Goal: Task Accomplishment & Management: Complete application form

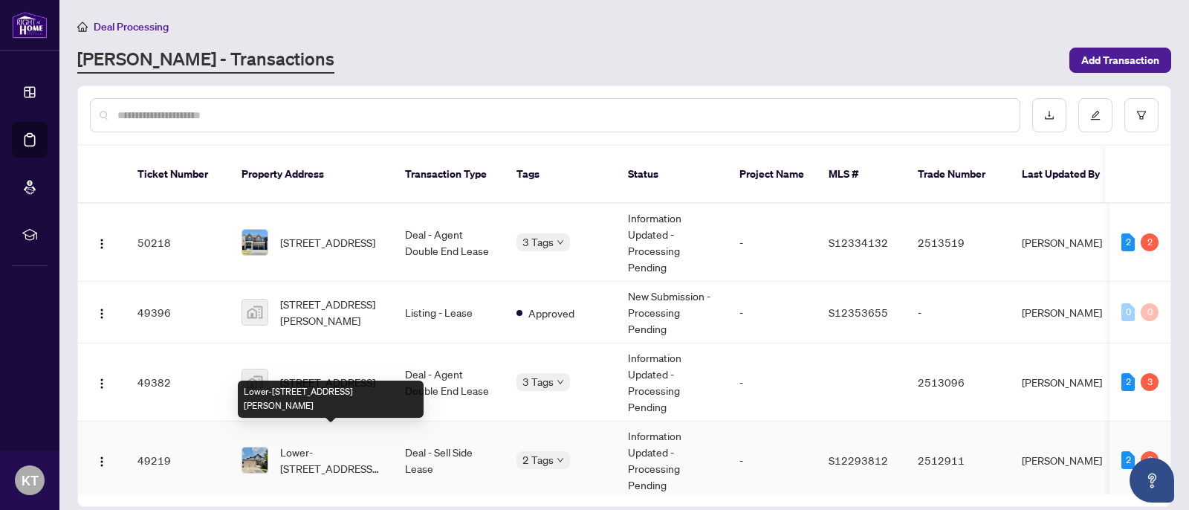
click at [365, 443] on span "Lower-[STREET_ADDRESS][PERSON_NAME]" at bounding box center [330, 459] width 101 height 33
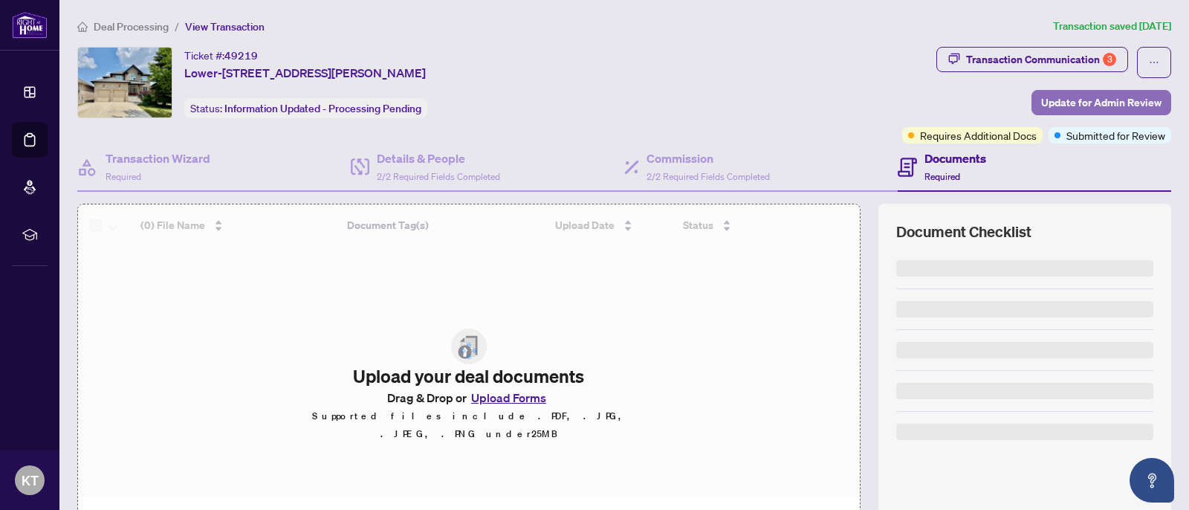
click at [1108, 100] on span "Update for Admin Review" at bounding box center [1101, 103] width 120 height 24
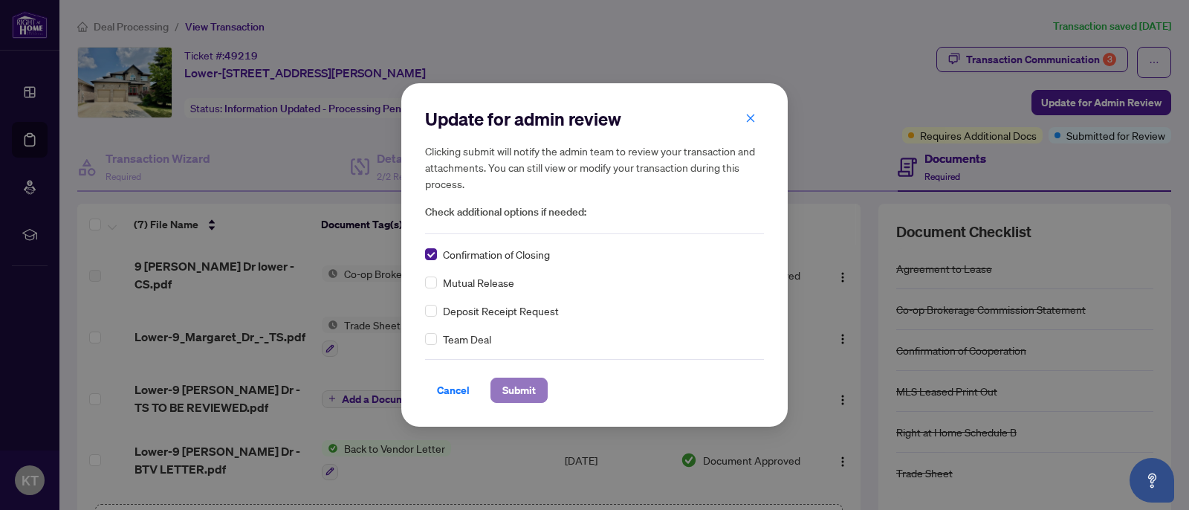
click at [531, 389] on span "Submit" at bounding box center [518, 390] width 33 height 24
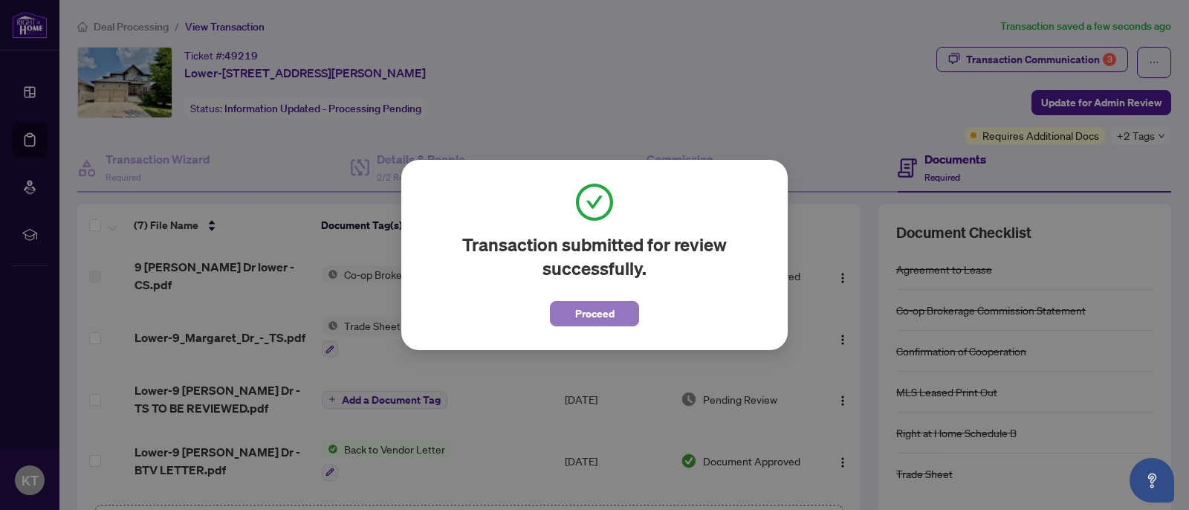
click at [618, 318] on button "Proceed" at bounding box center [594, 313] width 89 height 25
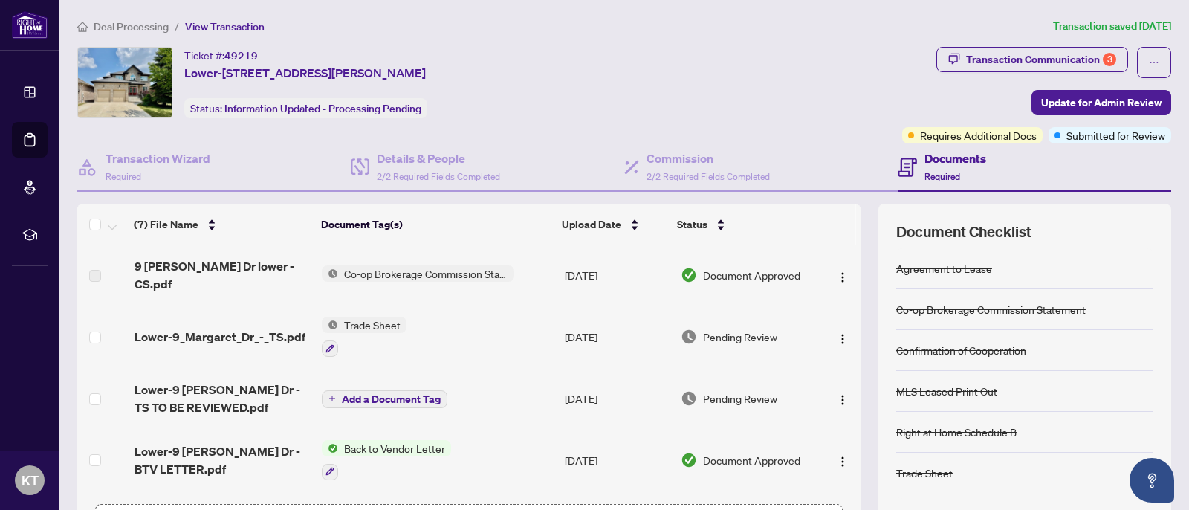
scroll to position [17, 0]
